Goal: Find contact information: Obtain details needed to contact an individual or organization

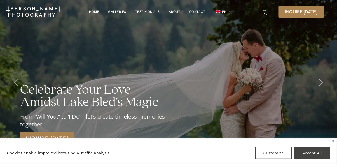
click at [119, 15] on link "Galleries" at bounding box center [117, 11] width 18 height 11
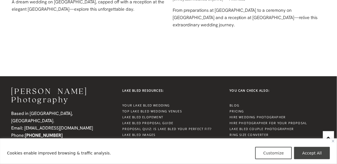
scroll to position [906, 0]
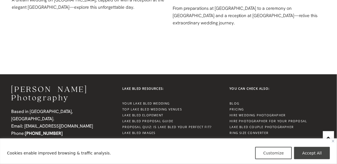
click at [277, 129] on link "Lake Bled Couple Photographer" at bounding box center [262, 126] width 64 height 4
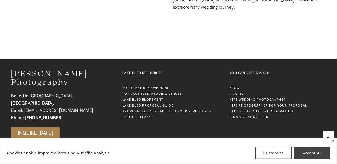
scroll to position [933, 0]
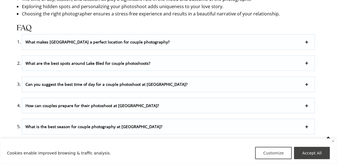
scroll to position [1987, 0]
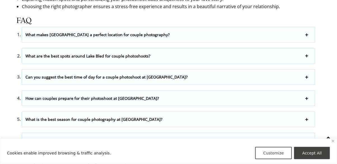
click at [306, 79] on p "Can you suggest the best time of day for a couple photoshoot at [GEOGRAPHIC_DAT…" at bounding box center [168, 76] width 292 height 15
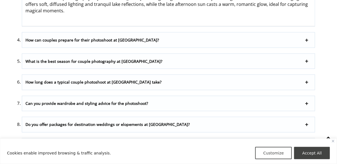
scroll to position [2088, 0]
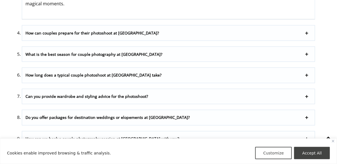
click at [309, 32] on p "How can couples prepare for their photoshoot at Lake Bled?" at bounding box center [168, 32] width 292 height 15
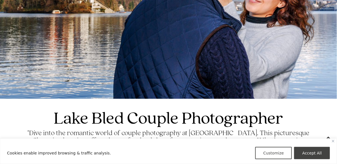
scroll to position [0, 0]
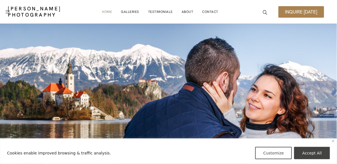
click at [108, 11] on link "Home" at bounding box center [107, 11] width 10 height 11
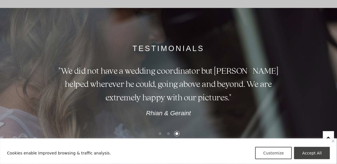
scroll to position [1471, 0]
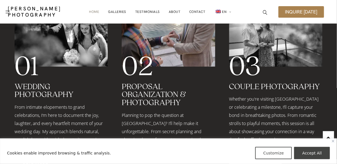
click at [256, 155] on span "Read More" at bounding box center [249, 157] width 25 height 5
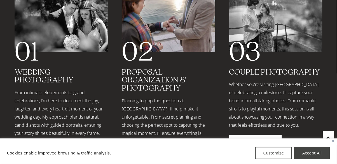
scroll to position [650, 0]
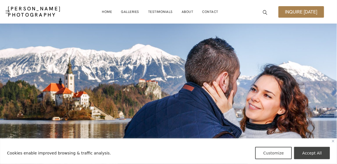
click at [305, 10] on span "Inquire [DATE]" at bounding box center [301, 12] width 32 height 5
click at [305, 15] on link "Inquire [DATE]" at bounding box center [301, 11] width 46 height 11
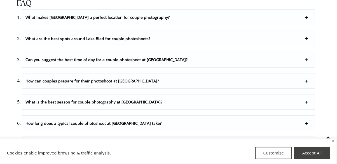
scroll to position [2178, 0]
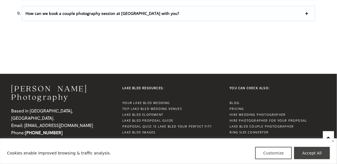
click at [36, 143] on link "Inquire [DATE]" at bounding box center [35, 147] width 48 height 11
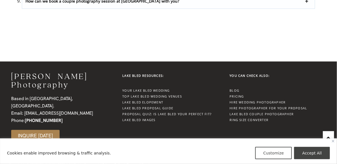
scroll to position [2202, 0]
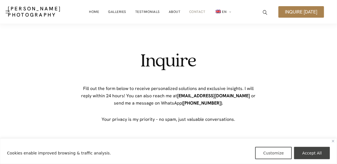
click at [114, 161] on div "Cookies enable improved browsing & traffic analysis. Customize Accept All" at bounding box center [168, 150] width 337 height 25
